Goal: Task Accomplishment & Management: Manage account settings

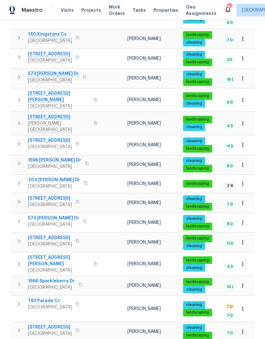
scroll to position [267, 0]
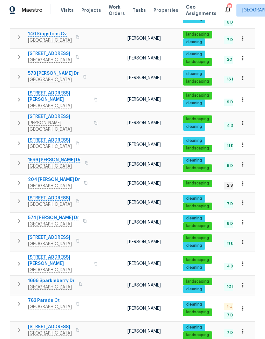
click at [53, 177] on span "204 [PERSON_NAME] Dr" at bounding box center [54, 180] width 52 height 6
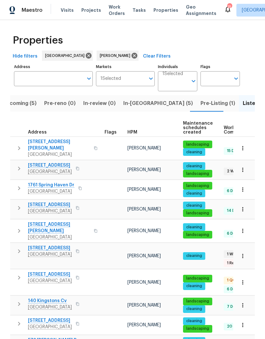
scroll to position [0, 0]
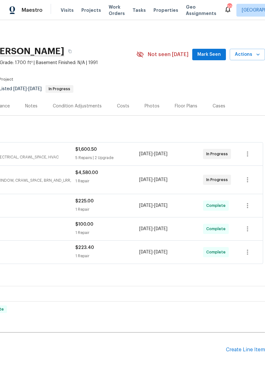
scroll to position [0, 94]
click at [214, 56] on span "Mark Seen" at bounding box center [210, 55] width 24 height 8
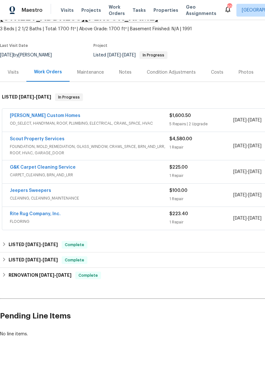
scroll to position [33, 0]
click at [60, 116] on div "[PERSON_NAME] Custom Homes" at bounding box center [90, 117] width 160 height 8
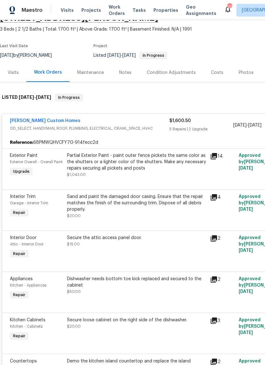
click at [57, 121] on link "[PERSON_NAME] Custom Homes" at bounding box center [45, 120] width 71 height 4
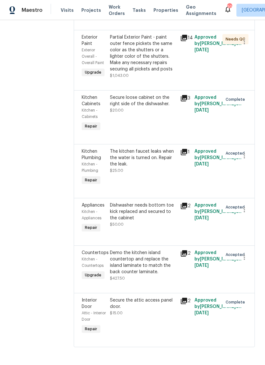
scroll to position [153, 0]
click at [245, 261] on icon "button" at bounding box center [245, 257] width 8 height 8
click at [249, 265] on li "Cancel" at bounding box center [248, 264] width 25 height 11
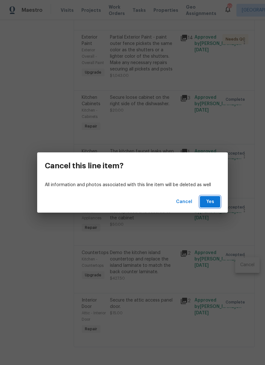
click at [211, 200] on span "Yes" at bounding box center [210, 202] width 10 height 8
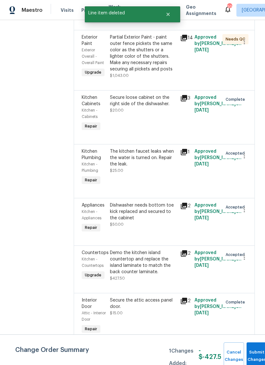
scroll to position [0, 0]
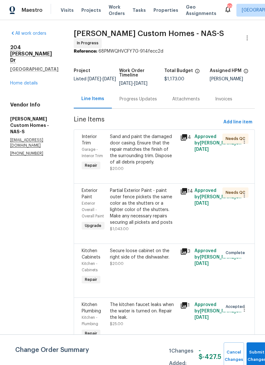
click at [29, 81] on link "Home details" at bounding box center [24, 83] width 28 height 4
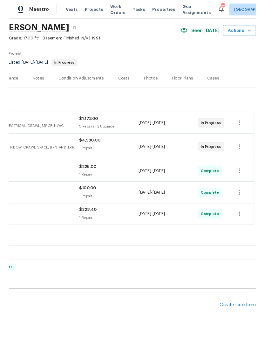
scroll to position [22, 94]
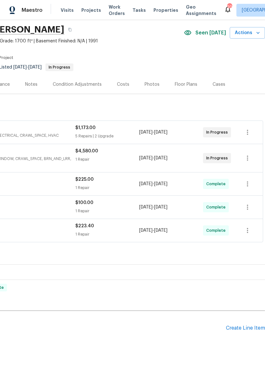
click at [254, 327] on div "Create Line Item" at bounding box center [245, 328] width 39 height 6
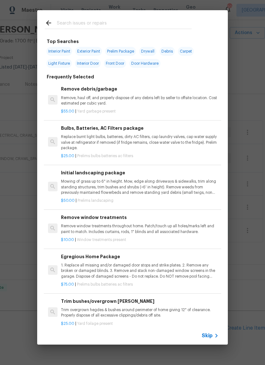
click at [99, 21] on input "text" at bounding box center [124, 24] width 135 height 10
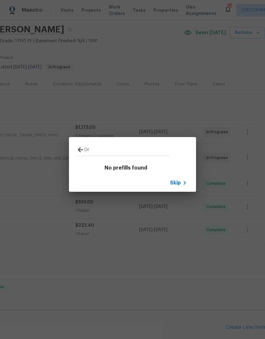
type input "G"
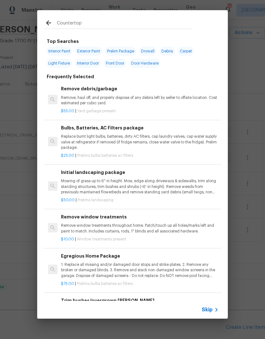
type input "Countertops"
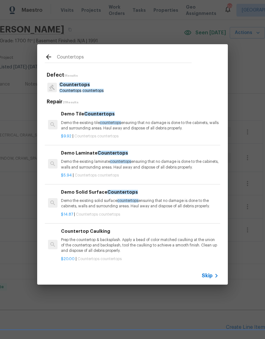
click at [83, 92] on span "countertops" at bounding box center [92, 91] width 21 height 4
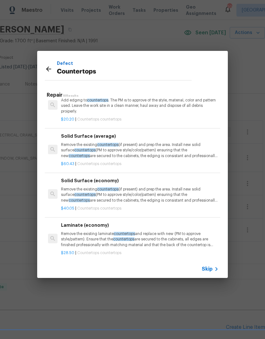
scroll to position [219, 0]
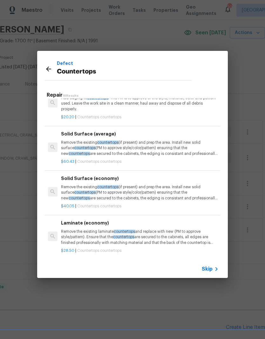
click at [116, 189] on p "Remove the existing countertops (if present) and prep the area. Install new sol…" at bounding box center [140, 193] width 158 height 16
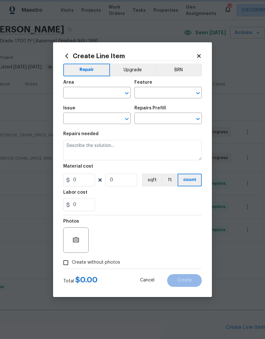
type input "Countertops"
type input "Solid Surface (economy) $40.05"
type textarea "Remove the existing countertops (if present) and prep the area. Install new sol…"
type input "40.05"
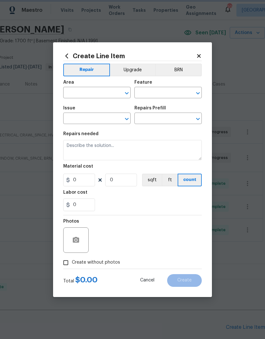
type input "1"
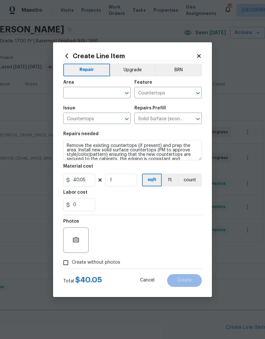
click at [105, 91] on input "text" at bounding box center [88, 93] width 50 height 10
click at [89, 106] on li "Kitchen" at bounding box center [96, 107] width 67 height 11
type input "Kitchen"
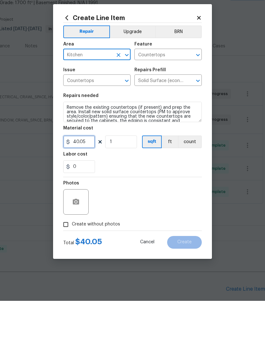
click at [92, 174] on input "40.05" at bounding box center [79, 180] width 32 height 13
type input "3800"
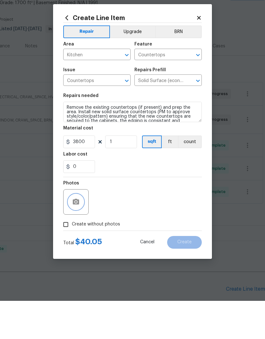
click at [79, 237] on icon "button" at bounding box center [76, 241] width 8 height 8
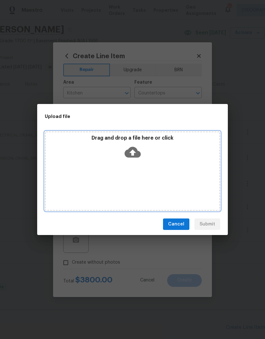
click at [149, 180] on div "Drag and drop a file here or click" at bounding box center [133, 171] width 176 height 80
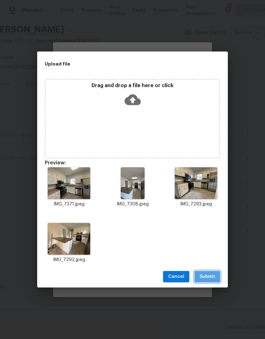
click at [213, 276] on span "Submit" at bounding box center [208, 277] width 16 height 8
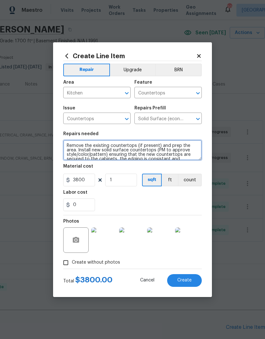
click at [69, 144] on textarea "Remove the existing countertops (if present) and prep the area. Install new sol…" at bounding box center [132, 150] width 139 height 20
click at [67, 144] on textarea "Remove the existing countertops (if present) and prep the area. Install new sol…" at bounding box center [132, 150] width 139 height 20
click at [90, 144] on textarea "INCLUDE SINK - Remove the existing countertops (if present) and prep the area. …" at bounding box center [132, 150] width 139 height 20
click at [103, 145] on textarea "INCLUDE UNDERMOUNT SINK - Remove the existing countertops (if present) and prep…" at bounding box center [132, 150] width 139 height 20
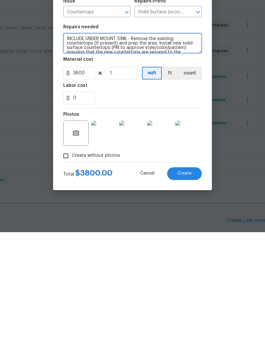
type textarea "INCLUDE UNDER MOUNT SINK - Remove the existing countertops (if present) and pre…"
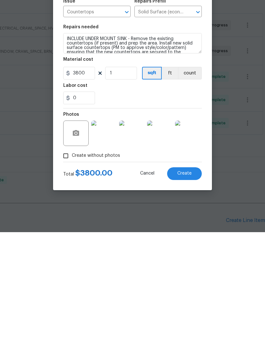
click at [188, 274] on button "Create" at bounding box center [184, 280] width 35 height 13
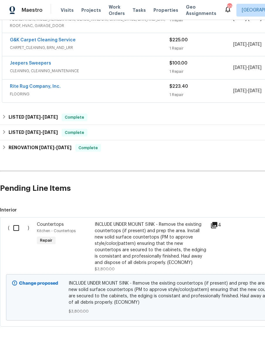
scroll to position [161, 0]
click at [18, 221] on input "checkbox" at bounding box center [19, 227] width 18 height 13
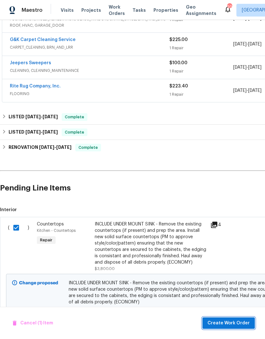
click at [236, 327] on span "Create Work Order" at bounding box center [229, 324] width 42 height 8
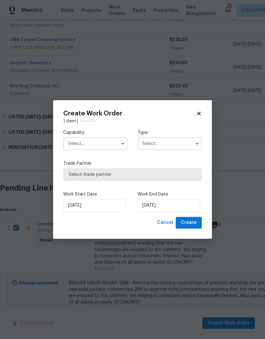
checkbox input "false"
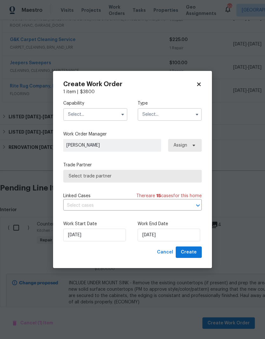
click at [109, 114] on input "text" at bounding box center [95, 114] width 64 height 13
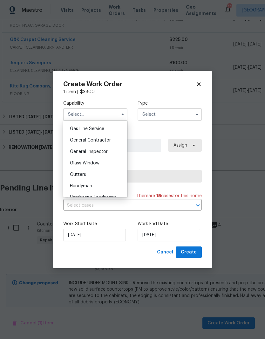
scroll to position [292, 0]
click at [106, 140] on span "General Contractor" at bounding box center [90, 140] width 41 height 4
type input "General Contractor"
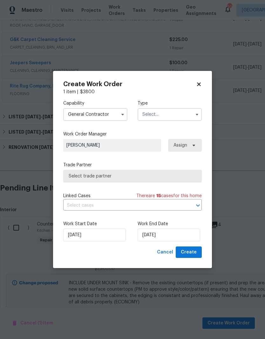
click at [170, 113] on input "text" at bounding box center [170, 114] width 64 height 13
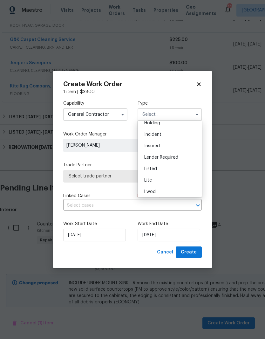
scroll to position [62, 0]
click at [155, 136] on span "Listed" at bounding box center [151, 134] width 13 height 4
type input "Listed"
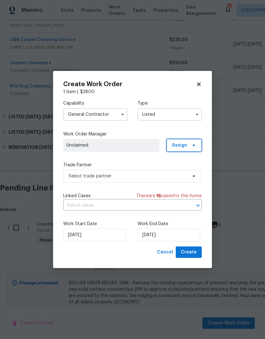
click at [190, 147] on span at bounding box center [193, 145] width 7 height 5
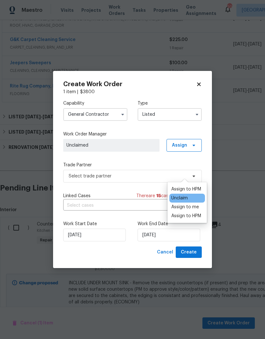
click at [190, 204] on div "Assign to me" at bounding box center [186, 207] width 28 height 6
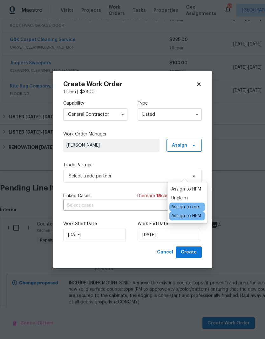
click at [132, 145] on span "[PERSON_NAME]" at bounding box center [112, 145] width 90 height 6
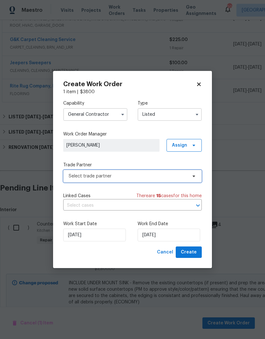
click at [192, 179] on span "Select trade partner" at bounding box center [132, 176] width 139 height 13
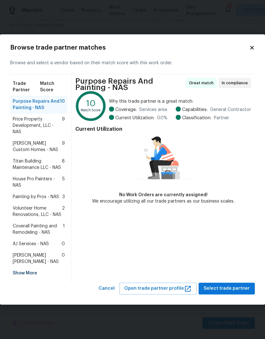
click at [31, 273] on div "Show More" at bounding box center [38, 273] width 57 height 11
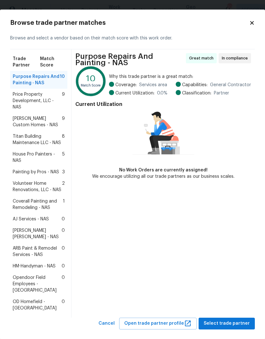
click at [39, 249] on span "ARB Paint & Remodel Services - NAS" at bounding box center [37, 251] width 49 height 13
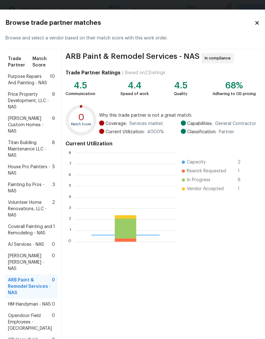
click at [239, 318] on div "ARB Paint & Remodel Services - NAS In compliance Trade Partner Ratings | Based …" at bounding box center [161, 202] width 199 height 307
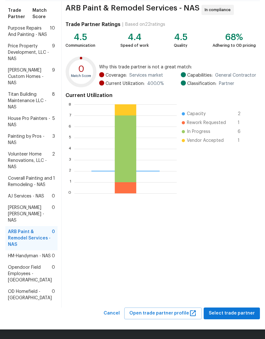
scroll to position [67, 0]
click at [236, 314] on span "Select trade partner" at bounding box center [232, 314] width 46 height 8
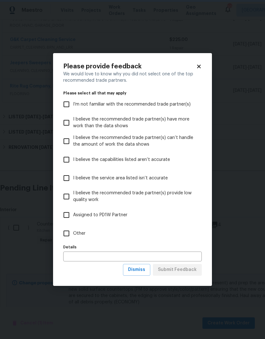
scroll to position [0, 0]
click at [67, 235] on input "Other" at bounding box center [66, 233] width 13 height 13
checkbox input "true"
click at [185, 273] on span "Submit Feedback" at bounding box center [177, 270] width 39 height 8
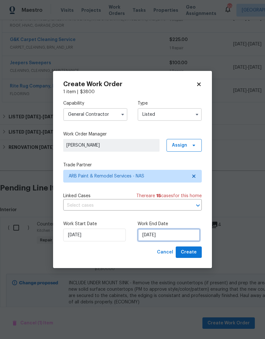
click at [177, 236] on input "[DATE]" at bounding box center [169, 235] width 63 height 13
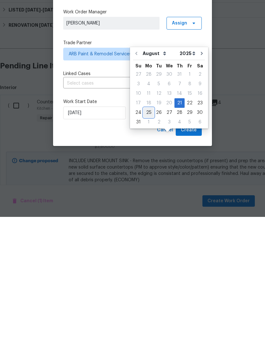
click at [149, 230] on div "25" at bounding box center [149, 234] width 10 height 9
type input "[DATE]"
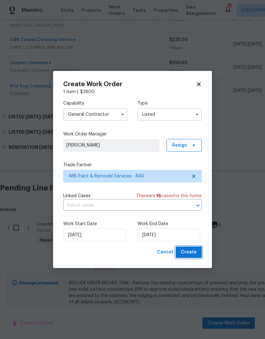
click at [193, 252] on span "Create" at bounding box center [189, 253] width 16 height 8
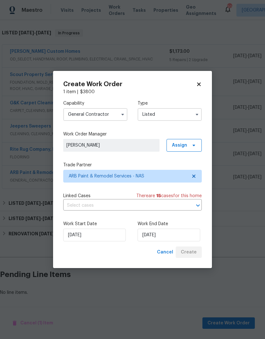
scroll to position [71, 0]
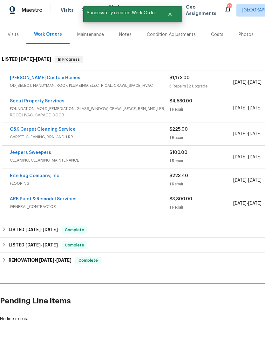
click at [53, 197] on link "ARB Paint & Remodel Services" at bounding box center [43, 199] width 67 height 4
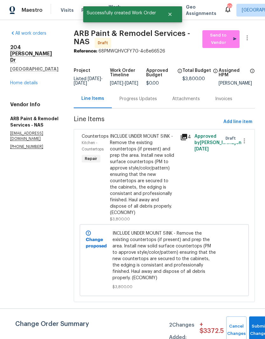
click at [143, 102] on div "Progress Updates" at bounding box center [139, 99] width 38 height 6
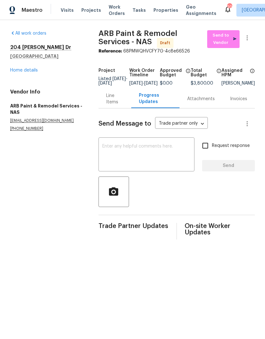
click at [148, 152] on textarea at bounding box center [147, 155] width 88 height 22
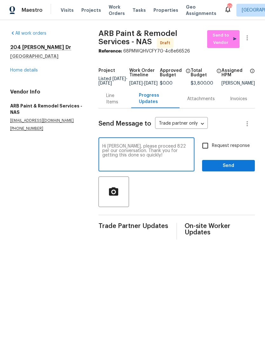
click at [160, 150] on textarea "Hi [PERSON_NAME], please proceed 822 per our conversation. Thank you for gettin…" at bounding box center [147, 155] width 88 height 22
type textarea "Hi [PERSON_NAME], please proceed 8/22 per our conversation. Thank you for getti…"
click at [231, 168] on span "Send" at bounding box center [229, 166] width 43 height 8
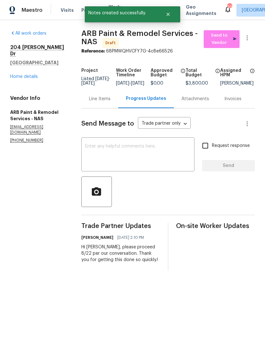
click at [107, 102] on div "Line Items" at bounding box center [100, 99] width 22 height 6
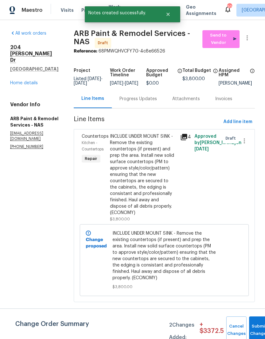
click at [138, 168] on div "INCLUDE UNDER MOUNT SINK - Remove the existing countertops (if present) and pre…" at bounding box center [143, 174] width 67 height 83
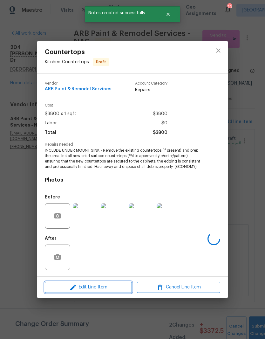
click at [113, 287] on span "Edit Line Item" at bounding box center [88, 288] width 83 height 8
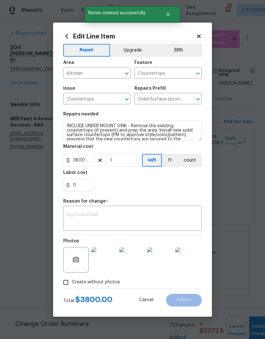
click at [139, 50] on button "Upgrade" at bounding box center [133, 50] width 46 height 13
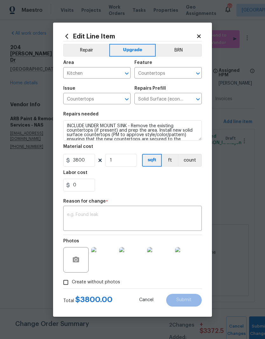
click at [131, 218] on textarea at bounding box center [132, 219] width 131 height 13
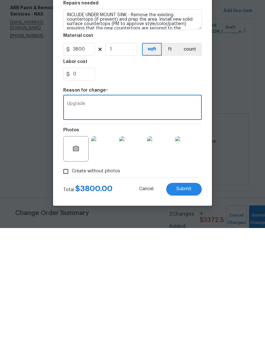
type textarea "Upgrade"
click at [192, 294] on button "Submit" at bounding box center [184, 300] width 36 height 13
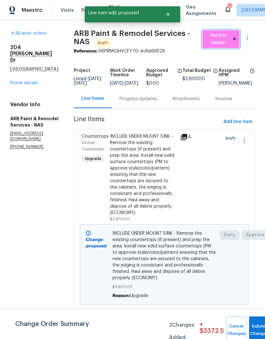
click at [223, 39] on span "Send to Vendor" at bounding box center [221, 39] width 31 height 15
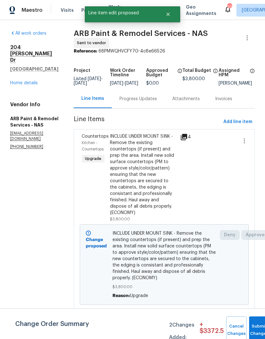
click at [30, 81] on link "Home details" at bounding box center [24, 83] width 28 height 4
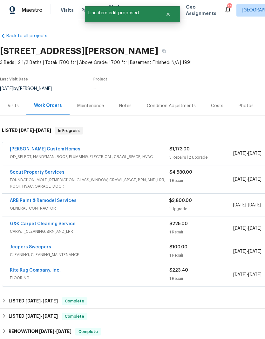
click at [128, 107] on div "Notes" at bounding box center [125, 106] width 12 height 6
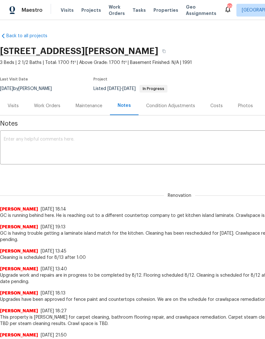
click at [55, 108] on div "Work Orders" at bounding box center [47, 106] width 26 height 6
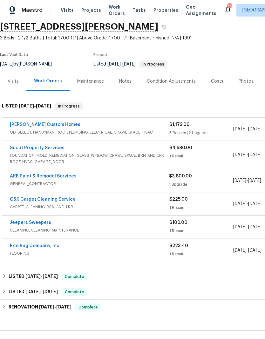
scroll to position [25, 0]
click at [126, 82] on div "Notes" at bounding box center [125, 81] width 12 height 6
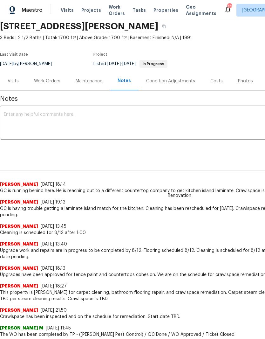
click at [114, 118] on textarea at bounding box center [180, 123] width 352 height 22
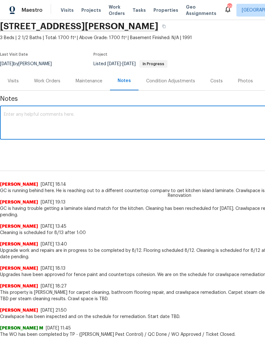
type textarea "G"
click at [124, 114] on textarea "Granite countertop upgrade has been approved and starting demo [DATE]." at bounding box center [180, 123] width 352 height 22
click at [191, 115] on textarea "Granite countertop upgrade has been approved and started demo [DATE]." at bounding box center [180, 123] width 352 height 22
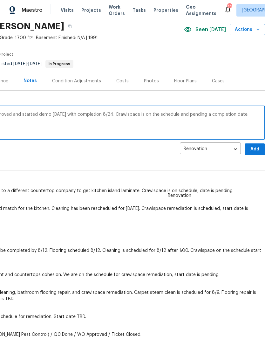
click at [150, 111] on div "Granite countertop upgrade has been approved and started demo [DATE] with compl…" at bounding box center [86, 123] width 360 height 32
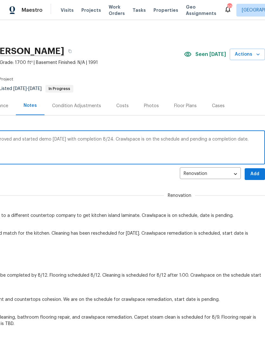
scroll to position [0, 94]
click at [150, 139] on textarea "Granite countertop upgrade has been approved and started demo [DATE] with compl…" at bounding box center [86, 148] width 352 height 22
click at [131, 159] on textarea "Granite countertop upgrade has been approved and started demo [DATE] with compl…" at bounding box center [86, 148] width 352 height 22
type textarea "Granite countertop upgrade has been approved and started demo [DATE] with compl…"
click at [255, 175] on span "Add" at bounding box center [255, 174] width 10 height 8
